Goal: Communication & Community: Share content

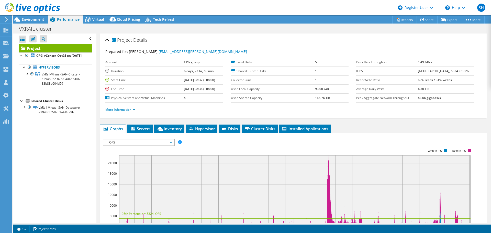
select select "[GEOGRAPHIC_DATA]"
select select "SGD"
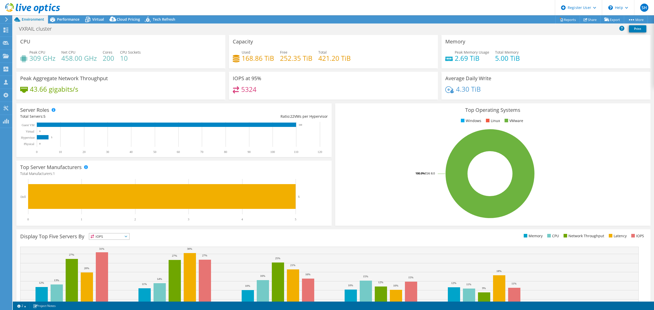
select select "[GEOGRAPHIC_DATA]"
select select "SGD"
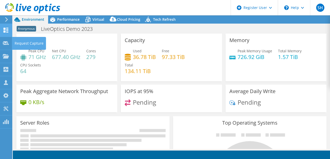
select select "USEast"
select select "GBP"
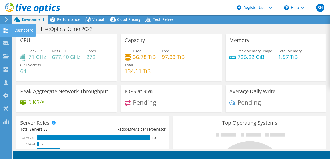
click at [8, 32] on use at bounding box center [6, 30] width 5 height 5
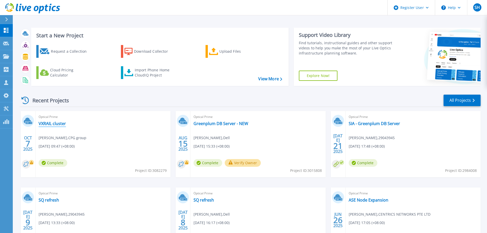
click at [62, 126] on div "Optical Prime VXRAIL cluster Winnie Lau , CPG group 10/07/2025, 09:47 (+08:00) …" at bounding box center [103, 144] width 135 height 66
click at [62, 122] on link "VXRAIL cluster" at bounding box center [52, 123] width 27 height 5
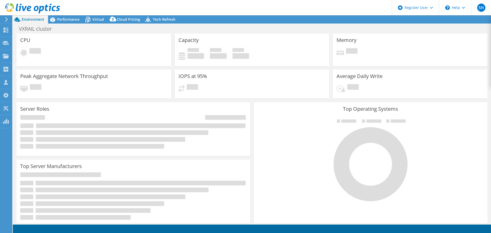
select select "[GEOGRAPHIC_DATA]"
radio input "true"
radio input "false"
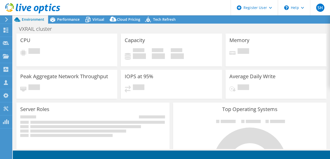
select select "[GEOGRAPHIC_DATA]"
select select "SGD"
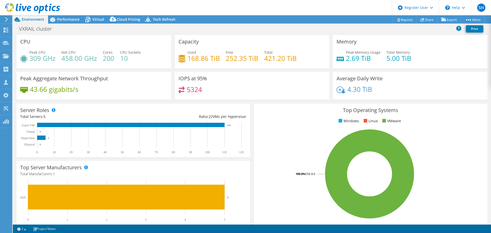
scroll to position [102, 0]
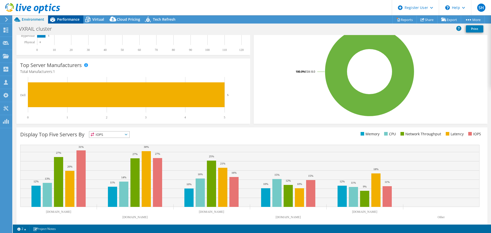
click at [59, 20] on span "Performance" at bounding box center [68, 19] width 22 height 5
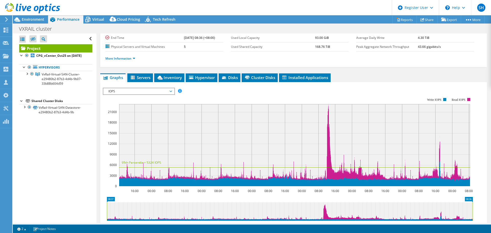
scroll to position [77, 0]
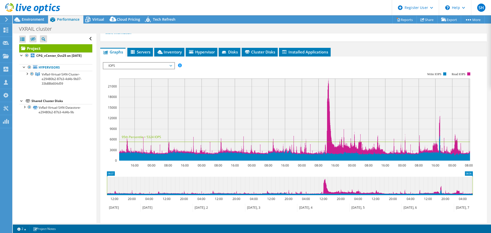
click at [153, 67] on span "IOPS" at bounding box center [139, 66] width 66 height 6
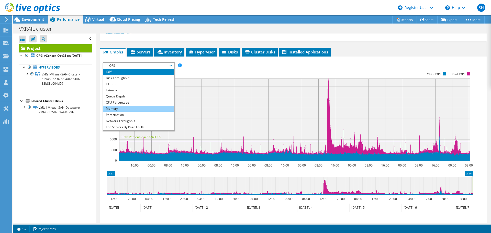
click at [151, 106] on li "Memory" at bounding box center [138, 109] width 71 height 6
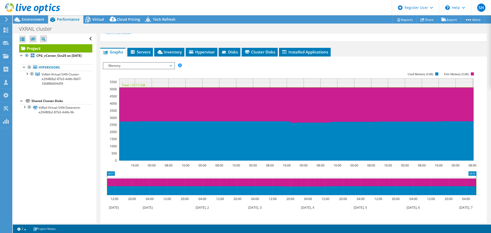
click at [164, 64] on span "Memory" at bounding box center [139, 66] width 66 height 6
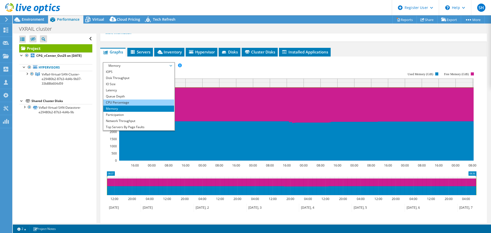
click at [151, 102] on li "CPU Percentage" at bounding box center [138, 102] width 71 height 6
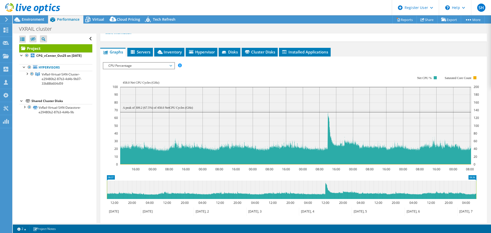
click at [159, 65] on span "CPU Percentage" at bounding box center [139, 66] width 66 height 6
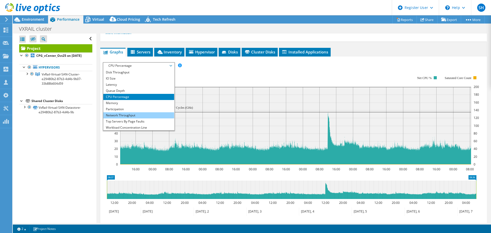
scroll to position [0, 0]
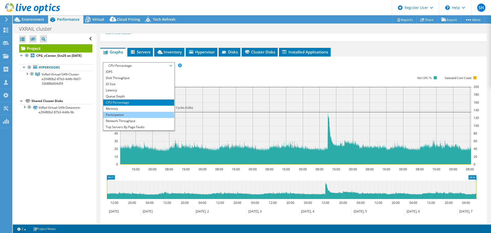
click at [147, 113] on li "Participation" at bounding box center [138, 115] width 71 height 6
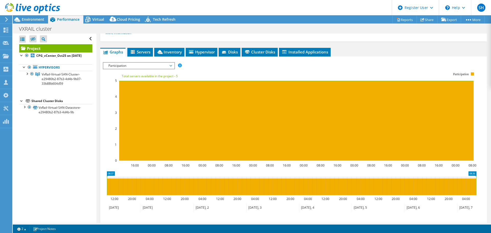
click at [162, 67] on span "Participation" at bounding box center [139, 66] width 66 height 6
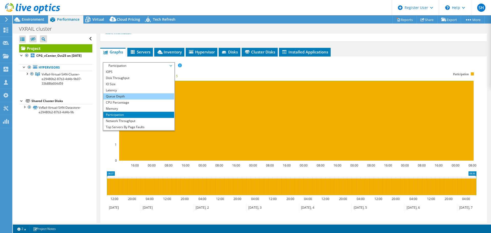
scroll to position [18, 0]
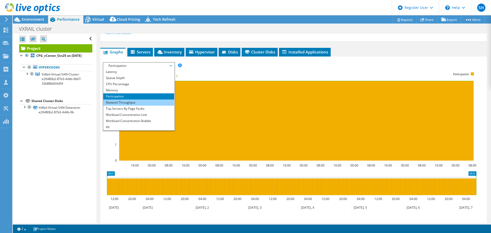
click at [156, 102] on li "Network Throughput" at bounding box center [138, 102] width 71 height 6
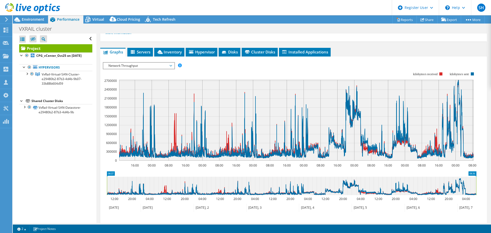
click at [168, 67] on span "Network Throughput" at bounding box center [139, 66] width 66 height 6
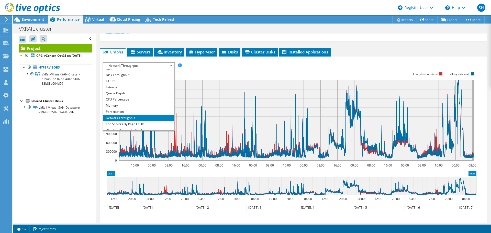
scroll to position [0, 0]
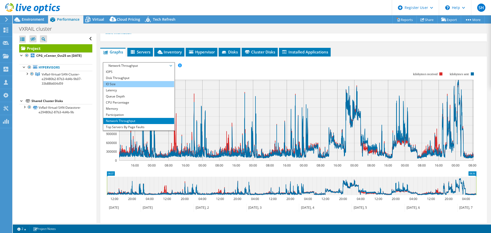
click at [152, 82] on li "IO Size" at bounding box center [138, 84] width 71 height 6
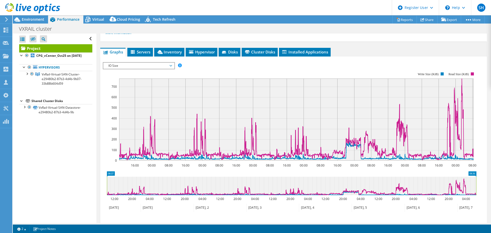
click at [171, 66] on span "IO Size" at bounding box center [139, 66] width 66 height 6
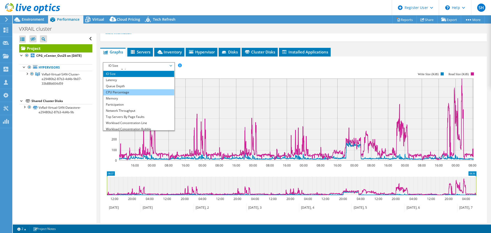
scroll to position [18, 0]
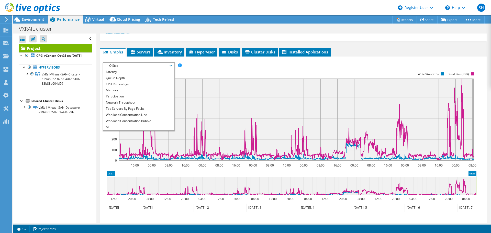
click at [216, 65] on icon "16:00 00:00 08:00 16:00 00:00 08:00 16:00 00:00 08:00 16:00 00:00 08:00 16:00 0…" at bounding box center [291, 116] width 377 height 102
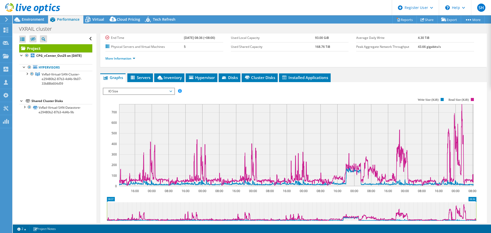
scroll to position [0, 0]
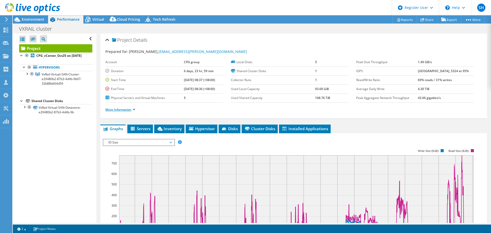
click at [135, 109] on link "More Information" at bounding box center [120, 109] width 30 height 4
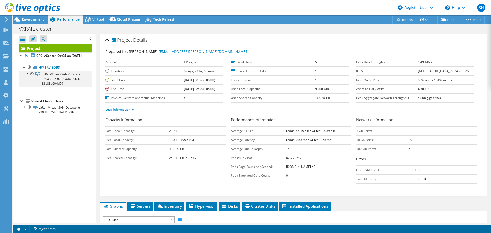
click at [28, 76] on div at bounding box center [26, 73] width 5 height 5
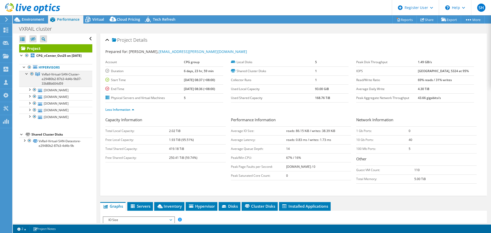
click at [27, 76] on div at bounding box center [26, 73] width 5 height 5
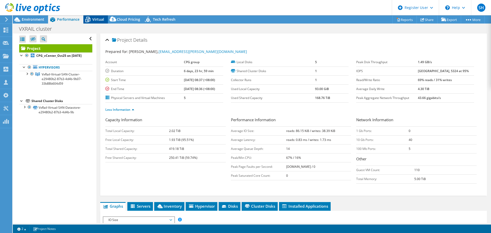
click at [89, 21] on icon at bounding box center [87, 19] width 9 height 9
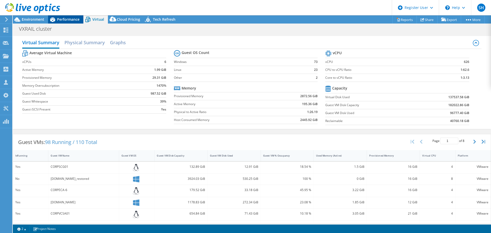
click at [51, 21] on icon at bounding box center [52, 19] width 5 height 5
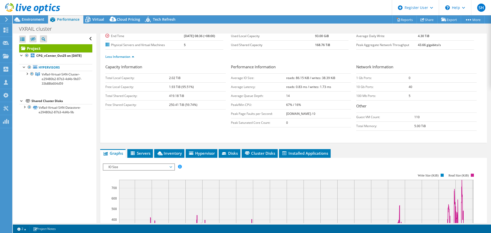
scroll to position [102, 0]
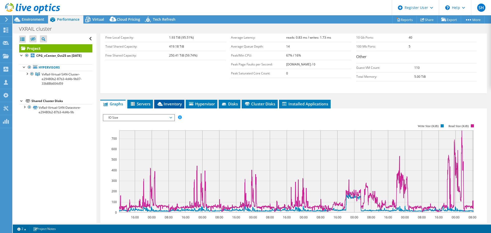
click at [169, 103] on span "Inventory" at bounding box center [169, 103] width 25 height 5
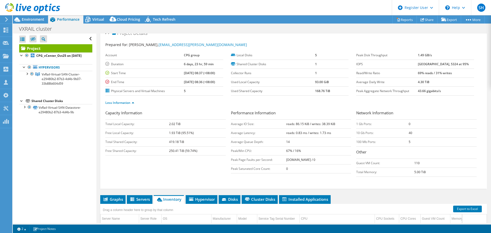
scroll to position [0, 0]
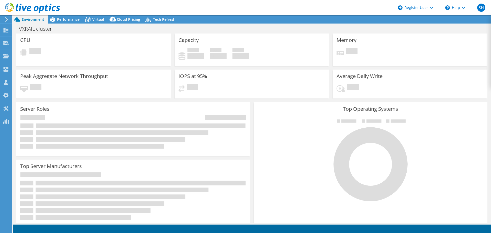
select select "[GEOGRAPHIC_DATA]"
select select "SGD"
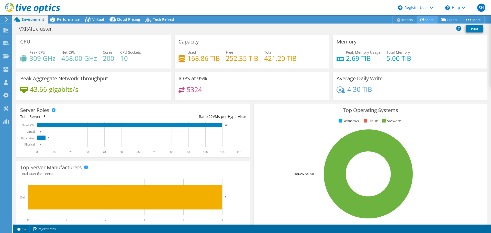
click at [428, 20] on link "Share" at bounding box center [426, 20] width 21 height 8
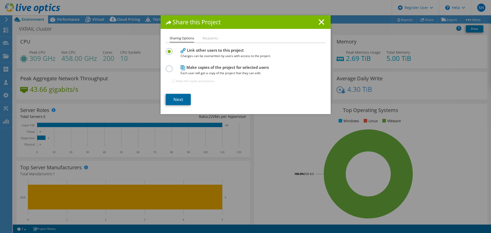
click at [173, 99] on link "Next" at bounding box center [178, 99] width 25 height 11
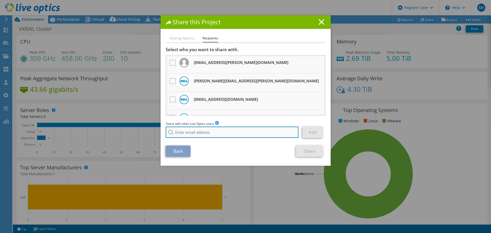
click at [208, 131] on input "search" at bounding box center [232, 132] width 133 height 11
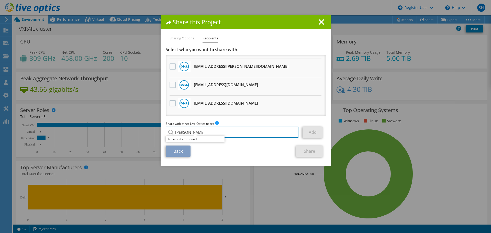
scroll to position [51, 0]
type input "terrence yeoh"
click at [170, 84] on label at bounding box center [172, 85] width 7 height 6
click at [0, 0] on input "checkbox" at bounding box center [0, 0] width 0 height 0
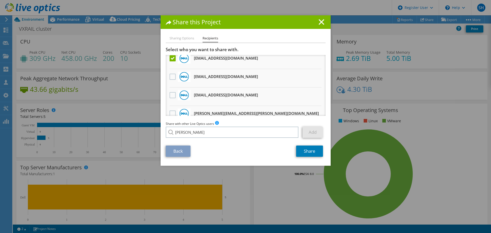
scroll to position [102, 0]
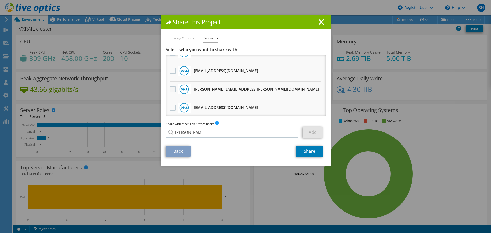
click at [169, 89] on label at bounding box center [172, 89] width 7 height 6
click at [0, 0] on input "checkbox" at bounding box center [0, 0] width 0 height 0
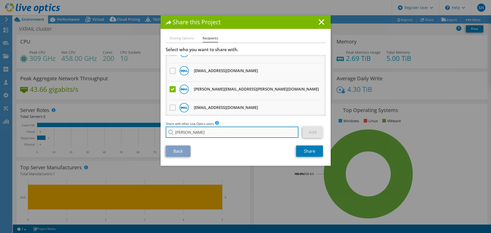
click at [245, 136] on input "terrence yeoh" at bounding box center [232, 132] width 133 height 11
drag, startPoint x: 182, startPoint y: 133, endPoint x: 161, endPoint y: 132, distance: 21.5
click at [161, 132] on div "Sharing Options Recipients Link other users to this project Changes can be over…" at bounding box center [246, 100] width 170 height 130
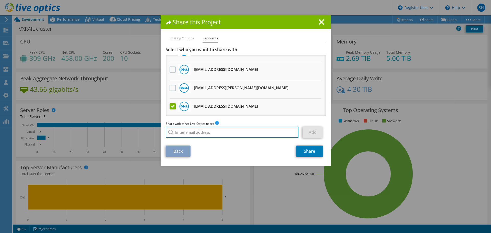
scroll to position [0, 0]
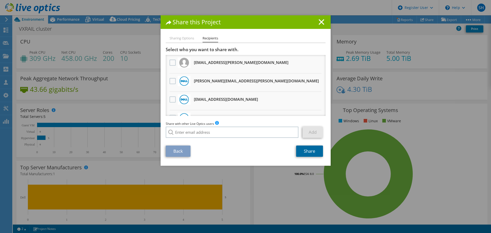
click at [304, 150] on link "Share" at bounding box center [309, 150] width 27 height 11
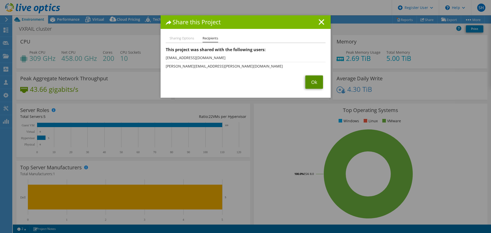
click at [317, 79] on link "Ok" at bounding box center [314, 81] width 18 height 13
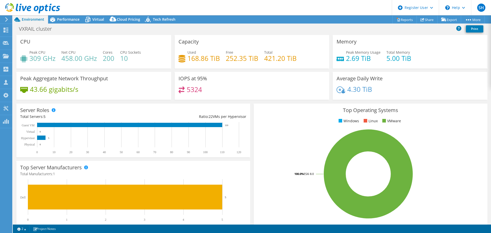
click at [148, 110] on div "Server Roles Physical Servers represent bare metal servers that were targets of…" at bounding box center [133, 131] width 234 height 54
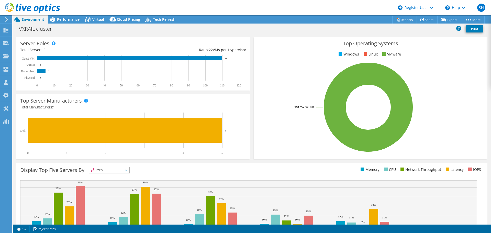
scroll to position [6, 0]
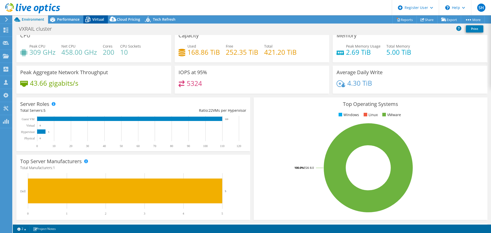
click at [99, 21] on span "Virtual" at bounding box center [98, 19] width 12 height 5
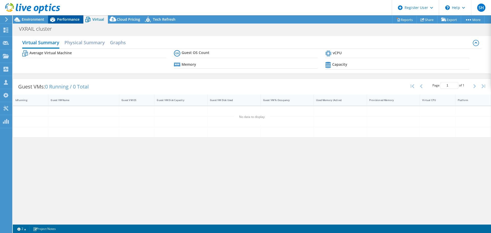
scroll to position [0, 0]
click at [66, 21] on span "Performance" at bounding box center [68, 19] width 22 height 5
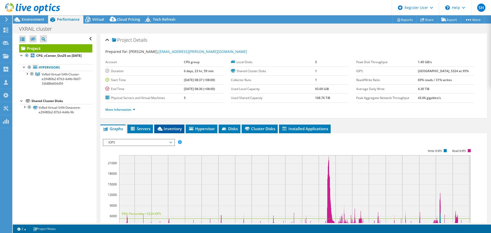
click at [175, 128] on span "Inventory" at bounding box center [169, 128] width 25 height 5
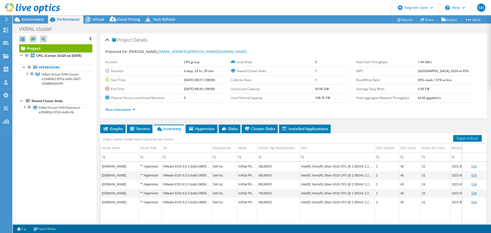
scroll to position [38, 0]
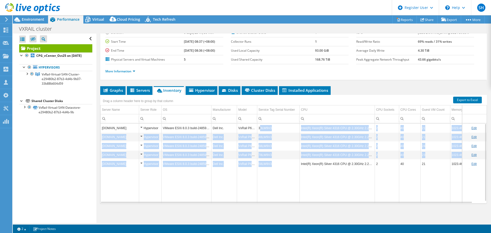
drag, startPoint x: 276, startPoint y: 164, endPoint x: 260, endPoint y: 131, distance: 36.8
click at [260, 131] on tbody "corpvxrail01.isnet.corp.org Hypervisor VMware ESXi 8.0.3 build-24859861 Dell In…" at bounding box center [296, 163] width 393 height 80
click at [279, 134] on td "48LW9V3" at bounding box center [278, 136] width 42 height 9
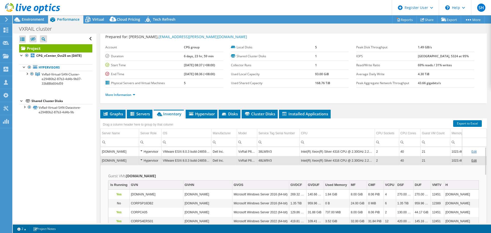
scroll to position [0, 0]
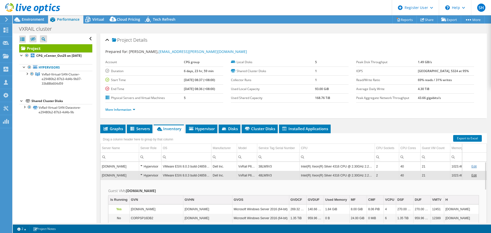
click at [138, 172] on td "[DOMAIN_NAME]" at bounding box center [119, 175] width 38 height 9
